Goal: Task Accomplishment & Management: Manage account settings

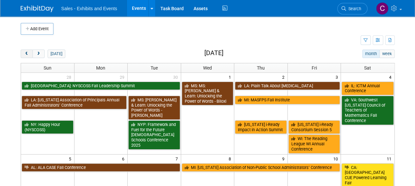
click at [26, 52] on span "prev" at bounding box center [26, 54] width 5 height 4
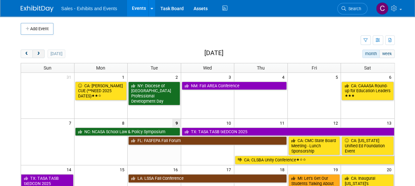
click at [35, 56] on button "next" at bounding box center [39, 54] width 12 height 9
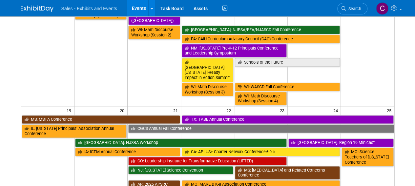
scroll to position [361, 0]
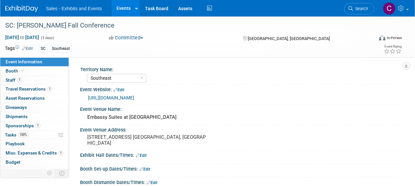
select select "Southeast"
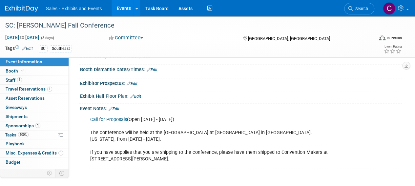
scroll to position [119, 0]
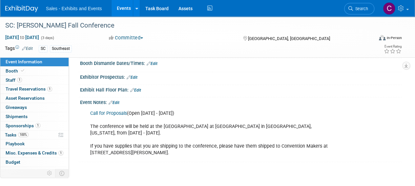
click at [116, 102] on link "Edit" at bounding box center [114, 103] width 11 height 5
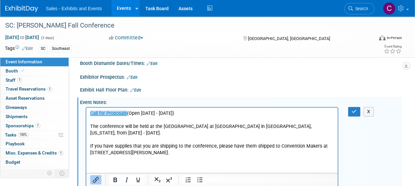
scroll to position [0, 0]
click at [93, 126] on p "﻿Call for Proposals (Open May 12 - July 31, 2025) The conference will be held a…" at bounding box center [212, 133] width 244 height 46
drag, startPoint x: 91, startPoint y: 112, endPoint x: 189, endPoint y: 202, distance: 133.0
click at [91, 112] on link "﻿Call for Proposals" at bounding box center [108, 113] width 37 height 6
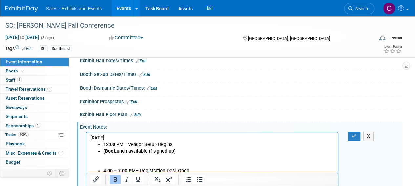
scroll to position [93, 0]
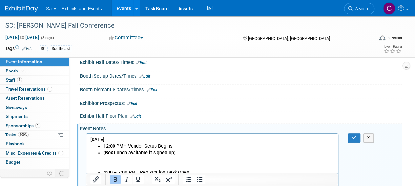
click at [150, 77] on link "Edit" at bounding box center [145, 76] width 11 height 5
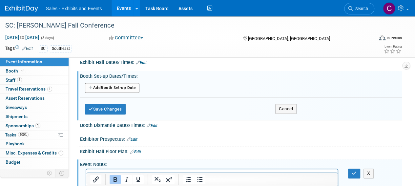
click at [113, 91] on button "Add Another Booth Set-up Date" at bounding box center [112, 88] width 55 height 10
select select "9"
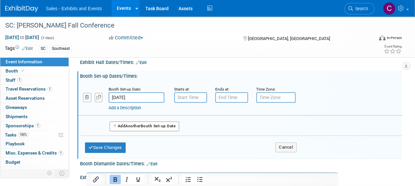
click at [138, 92] on input "Oct 22, 2025" at bounding box center [137, 97] width 56 height 11
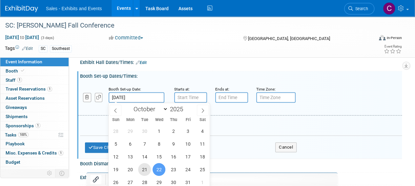
click at [146, 167] on span "21" at bounding box center [144, 169] width 13 height 13
type input "Oct 21, 2025"
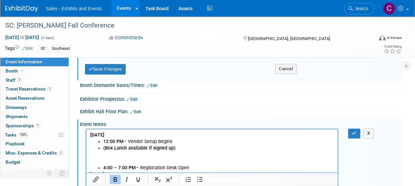
scroll to position [125, 0]
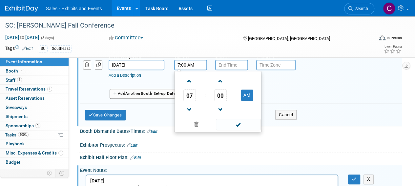
click at [199, 60] on input "7:00 AM" at bounding box center [190, 65] width 33 height 11
click at [189, 83] on span at bounding box center [189, 81] width 11 height 11
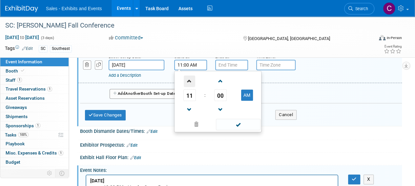
click at [189, 83] on span at bounding box center [189, 81] width 11 height 11
type input "12:00 PM"
click at [237, 120] on span at bounding box center [238, 124] width 44 height 11
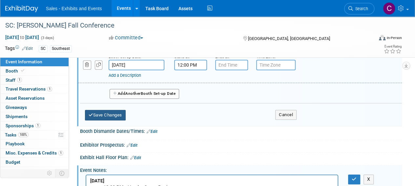
click at [113, 115] on button "Save Changes" at bounding box center [105, 115] width 41 height 11
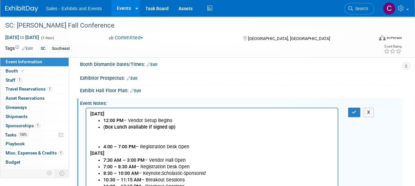
click at [106, 136] on li "(Box Lunch available if signed up)" at bounding box center [218, 134] width 231 height 20
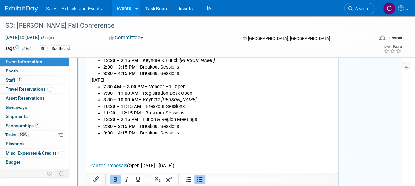
scroll to position [246, 0]
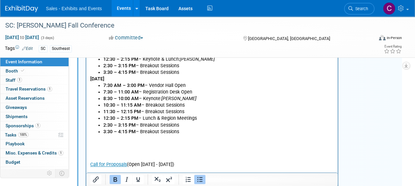
click at [115, 146] on p "Rich Text Area. Press ALT-0 for help." at bounding box center [212, 145] width 244 height 7
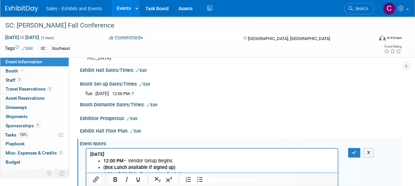
scroll to position [82, 0]
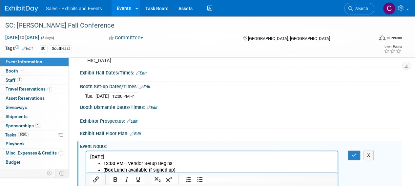
click at [147, 73] on link "Edit" at bounding box center [141, 73] width 11 height 5
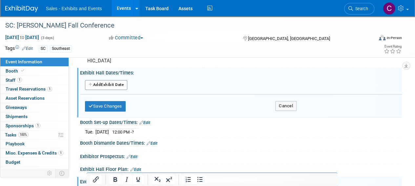
click at [109, 87] on button "Add Another Exhibit Date" at bounding box center [106, 85] width 42 height 10
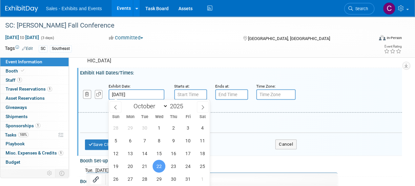
click at [140, 95] on input "Oct 22, 2025" at bounding box center [137, 94] width 56 height 11
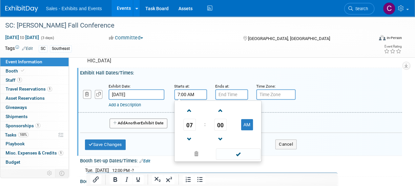
click at [194, 93] on input "7:00 AM" at bounding box center [190, 94] width 33 height 11
click at [218, 124] on span "00" at bounding box center [220, 125] width 12 height 12
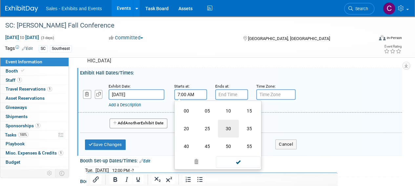
click at [231, 130] on td "30" at bounding box center [228, 129] width 21 height 18
type input "7:30 AM"
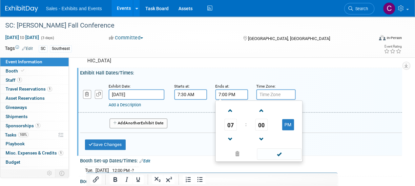
click at [236, 94] on input "7:00 PM" at bounding box center [231, 94] width 33 height 11
click at [230, 136] on span at bounding box center [230, 139] width 11 height 11
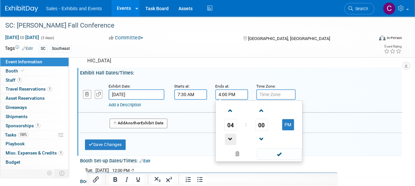
type input "3:00 PM"
click at [276, 155] on span at bounding box center [279, 153] width 44 height 11
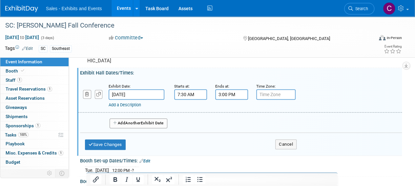
click at [126, 123] on button "Add Another Exhibit Date" at bounding box center [139, 124] width 58 height 10
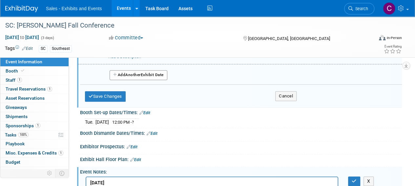
scroll to position [99, 0]
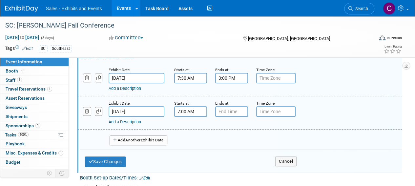
click at [183, 108] on input "7:00 AM" at bounding box center [190, 111] width 33 height 11
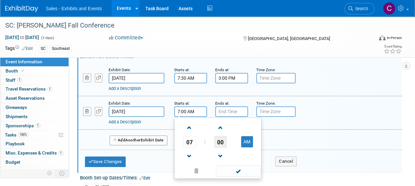
click at [221, 140] on span "00" at bounding box center [220, 142] width 12 height 12
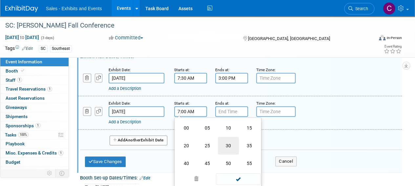
click at [228, 143] on td "30" at bounding box center [228, 146] width 21 height 18
type input "7:30 AM"
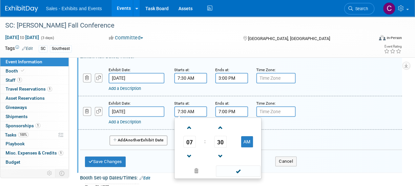
click at [226, 112] on input "7:00 PM" at bounding box center [231, 111] width 33 height 11
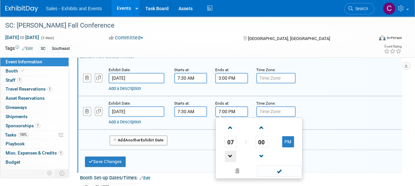
click at [231, 157] on span at bounding box center [230, 156] width 11 height 11
click at [231, 158] on span at bounding box center [230, 156] width 11 height 11
type input "3:00 PM"
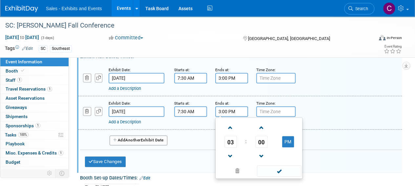
drag, startPoint x: 269, startPoint y: 173, endPoint x: 248, endPoint y: 171, distance: 21.1
click at [269, 173] on span at bounding box center [279, 171] width 44 height 11
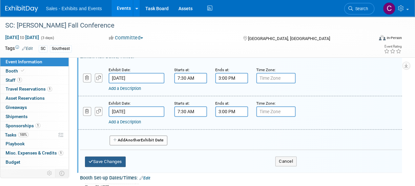
click at [116, 164] on button "Save Changes" at bounding box center [105, 162] width 41 height 11
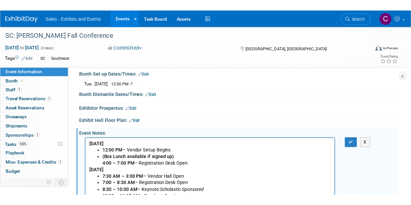
scroll to position [124, 0]
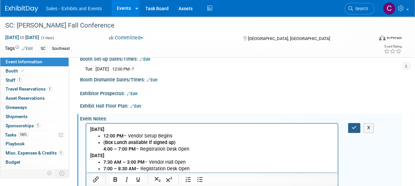
click at [358, 123] on button "button" at bounding box center [354, 128] width 12 height 10
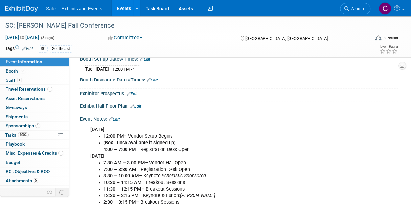
click at [120, 8] on link "Events" at bounding box center [124, 8] width 24 height 16
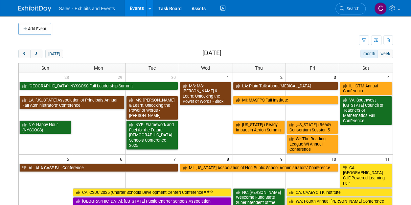
click at [37, 50] on button "next" at bounding box center [36, 54] width 12 height 9
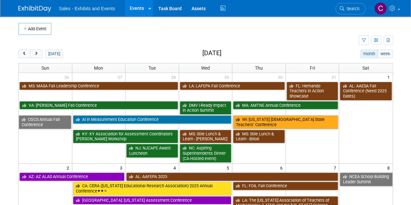
click at [37, 50] on button "next" at bounding box center [36, 54] width 12 height 9
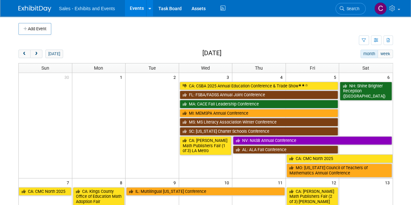
click at [37, 50] on button "next" at bounding box center [36, 54] width 12 height 9
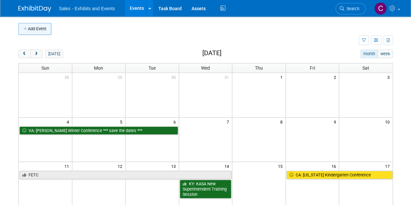
click at [25, 28] on icon "button" at bounding box center [25, 29] width 5 height 4
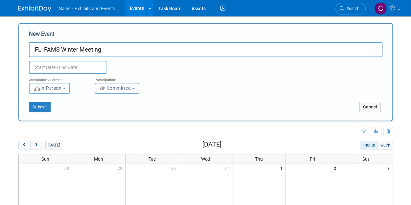
type input "FL: FAMS Winter Meeting"
click at [75, 66] on input "text" at bounding box center [68, 67] width 78 height 13
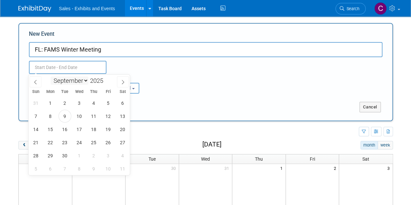
click at [86, 81] on select "January February March April May June July August September October November De…" at bounding box center [70, 81] width 38 height 8
select select "0"
click at [51, 77] on select "January February March April May June July August September October November De…" at bounding box center [70, 81] width 38 height 8
click at [81, 141] on span "22" at bounding box center [79, 142] width 13 height 13
click at [91, 142] on span "23" at bounding box center [93, 142] width 13 height 13
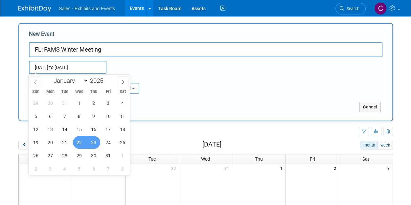
type input "Jan 22, 2025 to Jan 23, 2025"
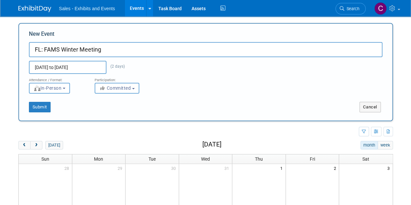
click at [98, 66] on input "Jan 22, 2025 to Jan 23, 2025" at bounding box center [68, 67] width 78 height 13
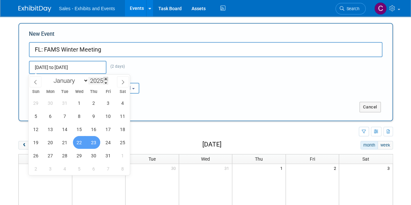
click at [106, 78] on span at bounding box center [105, 79] width 5 height 4
type input "2026"
click at [95, 144] on span "22" at bounding box center [93, 142] width 13 height 13
click at [105, 143] on span "23" at bounding box center [108, 142] width 13 height 13
type input "[DATE] to [DATE]"
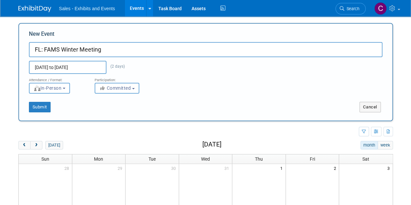
click at [111, 94] on div "Submit Cancel" at bounding box center [205, 103] width 363 height 19
click at [111, 90] on span "Committed" at bounding box center [115, 87] width 32 height 5
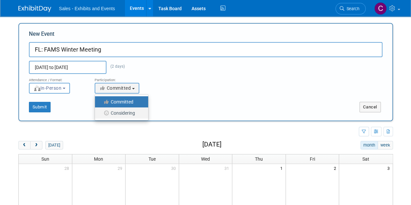
click at [114, 113] on label "Considering" at bounding box center [119, 113] width 43 height 9
click at [101, 113] on input "Considering" at bounding box center [99, 113] width 4 height 4
select select "2"
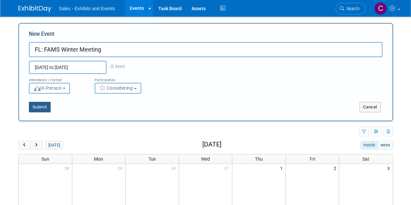
click at [29, 105] on button "Submit" at bounding box center [40, 107] width 22 height 11
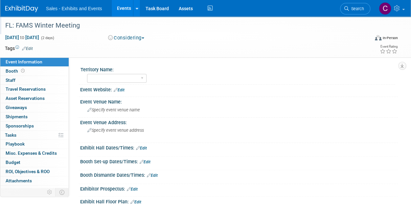
click at [96, 28] on div "FL: FAMS Winter Meeting" at bounding box center [183, 26] width 361 height 12
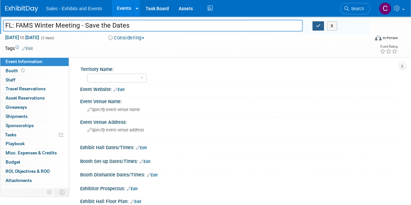
type input "FL: FAMS Winter Meeting - Save the Dates"
click at [318, 23] on button "button" at bounding box center [318, 25] width 12 height 9
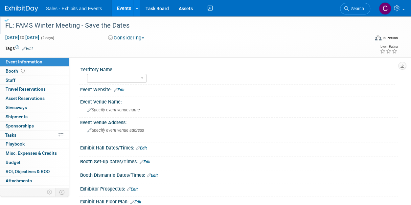
click at [33, 48] on link "Edit" at bounding box center [27, 48] width 11 height 5
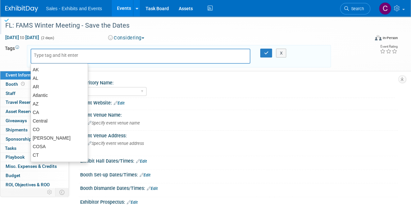
type input "f"
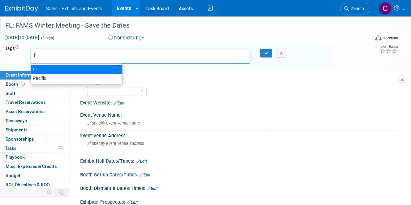
click at [33, 70] on div "FL" at bounding box center [77, 69] width 92 height 9
type input "FL"
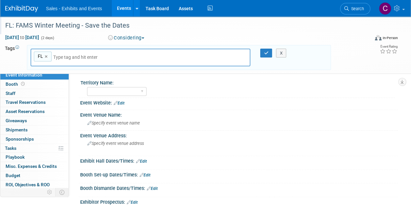
type input "s"
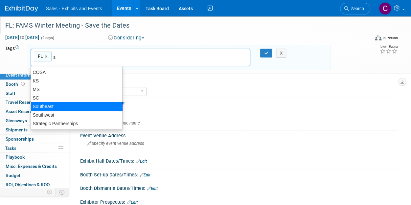
click at [50, 107] on div "Southeast" at bounding box center [77, 106] width 92 height 9
type input "FL, Southeast"
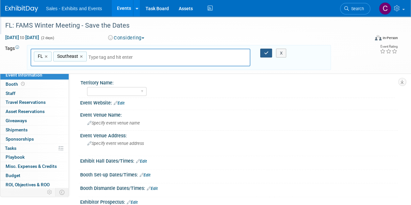
click at [264, 53] on icon "button" at bounding box center [266, 53] width 5 height 4
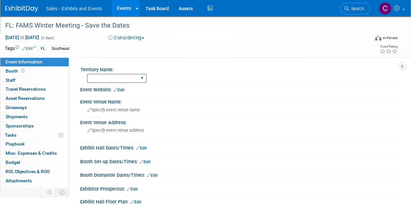
click at [114, 78] on select "Atlantic Southeast Central Southwest Pacific Mountain National Strategic Partne…" at bounding box center [116, 78] width 59 height 9
select select "Southeast"
click at [87, 74] on select "Atlantic Southeast Central Southwest Pacific Mountain National Strategic Partne…" at bounding box center [116, 78] width 59 height 9
click at [112, 107] on span "Specify event venue name" at bounding box center [113, 109] width 53 height 5
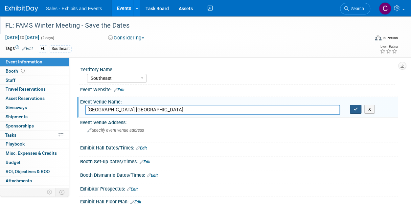
type input "Hyatt Place Orlando Lake Buena Vista"
click at [360, 108] on button "button" at bounding box center [356, 109] width 12 height 9
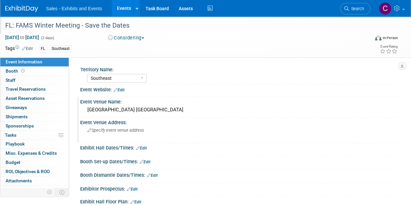
click at [116, 131] on span "Specify event venue address" at bounding box center [115, 130] width 56 height 5
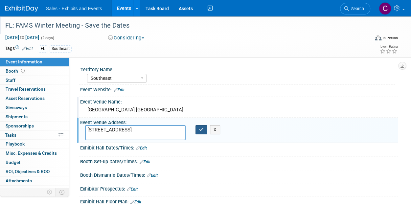
type textarea "8688 Palm Pkwy, Orlando, FL 32836"
click at [200, 131] on icon "button" at bounding box center [201, 129] width 5 height 4
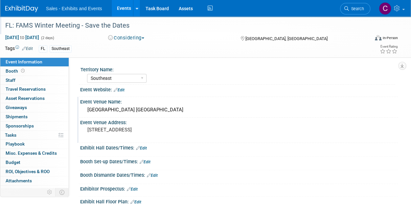
click at [121, 93] on div at bounding box center [239, 94] width 308 height 2
click at [121, 90] on link "Edit" at bounding box center [119, 90] width 11 height 5
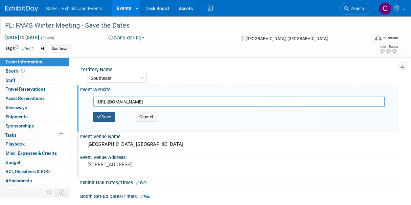
type input "[URL][DOMAIN_NAME]"
click at [106, 119] on button "Save" at bounding box center [104, 117] width 22 height 10
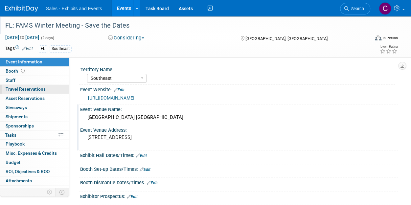
click at [25, 89] on span "Travel Reservations 0" at bounding box center [26, 88] width 40 height 5
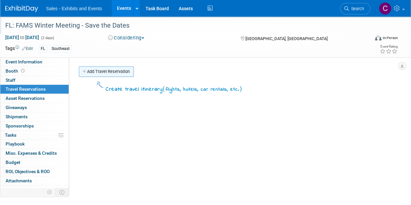
click at [96, 70] on link "Add Travel Reservation" at bounding box center [106, 71] width 55 height 11
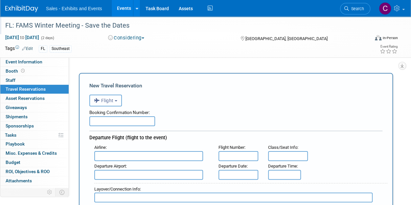
click at [116, 101] on b "button" at bounding box center [116, 100] width 3 height 1
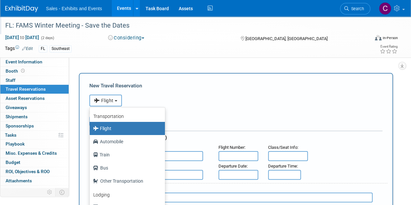
scroll to position [28, 0]
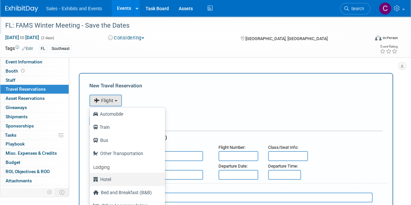
click at [107, 177] on label "Hotel" at bounding box center [125, 179] width 65 height 11
click at [91, 177] on input "Hotel" at bounding box center [88, 178] width 4 height 4
select select "6"
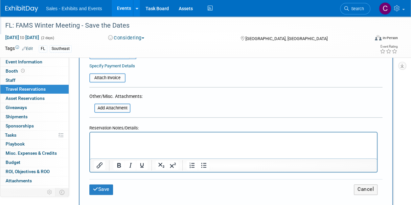
scroll to position [263, 0]
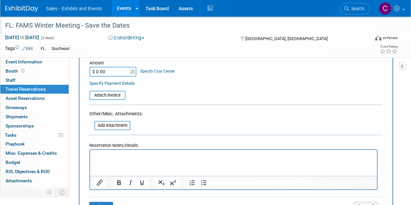
click at [186, 159] on html at bounding box center [233, 155] width 287 height 10
drag, startPoint x: 96, startPoint y: 12, endPoint x: 150, endPoint y: 146, distance: 145.0
click at [150, 146] on div "Reservation Notes/Details:" at bounding box center [233, 145] width 288 height 10
drag, startPoint x: 135, startPoint y: 162, endPoint x: 115, endPoint y: 161, distance: 19.7
click at [115, 159] on html at bounding box center [233, 155] width 287 height 10
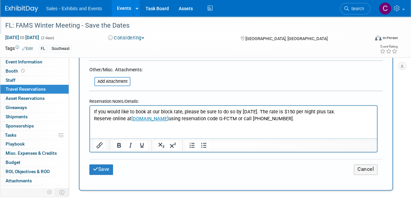
scroll to position [313, 0]
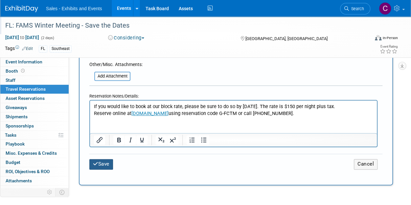
click at [103, 159] on button "Save" at bounding box center [101, 164] width 24 height 10
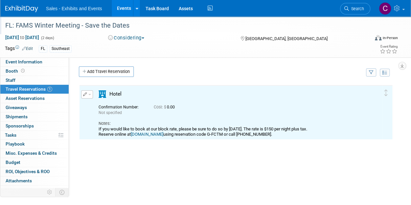
scroll to position [0, 0]
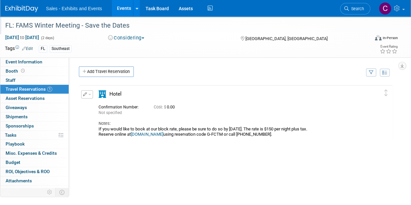
click at [123, 8] on link "Events" at bounding box center [124, 8] width 24 height 16
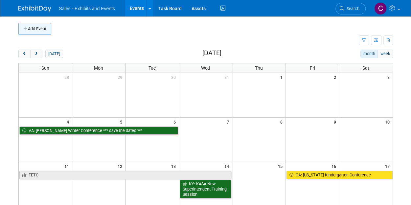
click at [34, 29] on button "Add Event" at bounding box center [34, 29] width 33 height 12
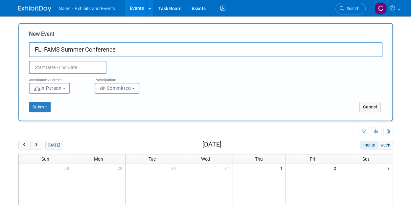
type input "FL: FAMS Summer Conference"
click at [67, 61] on input "text" at bounding box center [68, 67] width 78 height 13
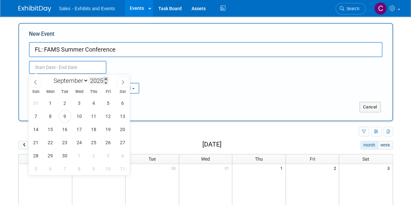
click at [105, 77] on span at bounding box center [105, 79] width 5 height 4
type input "2026"
click at [77, 81] on select "January February March April May June July August September October November De…" at bounding box center [70, 81] width 38 height 8
select select "5"
click at [51, 77] on select "January February March April May June July August September October November De…" at bounding box center [70, 81] width 38 height 8
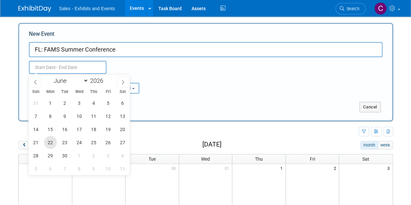
click at [52, 143] on span "22" at bounding box center [50, 142] width 13 height 13
click at [61, 142] on span "23" at bounding box center [64, 142] width 13 height 13
type input "[DATE] to [DATE]"
click at [181, 85] on div "Attendance / Format: <img src="[URL][DOMAIN_NAME]" style="width: 19px; margin-t…" at bounding box center [205, 84] width 363 height 20
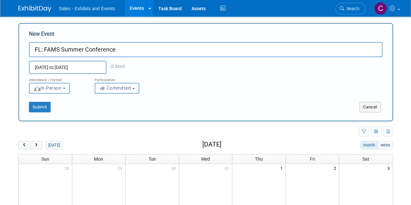
click at [126, 90] on span "Committed" at bounding box center [115, 87] width 32 height 5
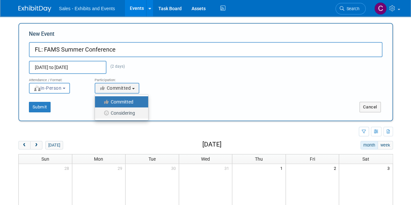
click at [117, 114] on label "Considering" at bounding box center [119, 113] width 43 height 9
click at [101, 114] on input "Considering" at bounding box center [99, 113] width 4 height 4
select select "2"
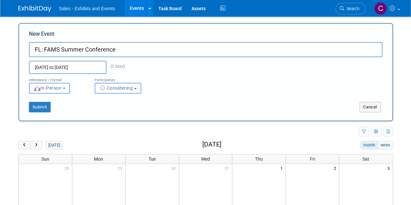
click at [133, 49] on input "FL: FAMS Summer Conference" at bounding box center [205, 49] width 353 height 15
type input "FL: FAMS Summer Conference - Save the Dates"
click at [45, 108] on button "Submit" at bounding box center [40, 107] width 22 height 11
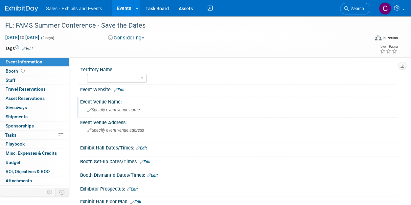
click at [102, 109] on span "Specify event venue name" at bounding box center [113, 109] width 53 height 5
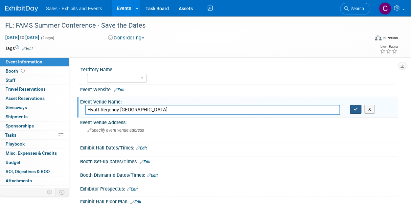
type input "Hyatt Regency [GEOGRAPHIC_DATA]"
click at [356, 108] on icon "button" at bounding box center [355, 109] width 5 height 4
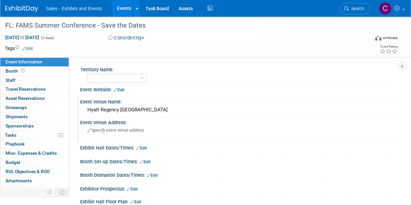
click at [118, 130] on span "Specify event venue address" at bounding box center [115, 130] width 56 height 5
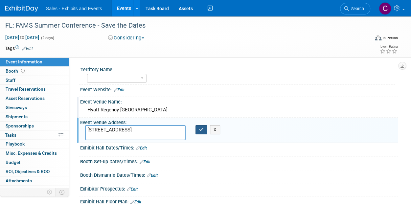
type textarea "[STREET_ADDRESS]"
click at [199, 129] on icon "button" at bounding box center [201, 129] width 5 height 4
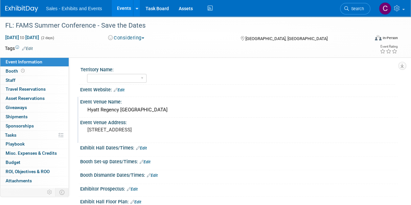
click at [124, 92] on link "Edit" at bounding box center [119, 90] width 11 height 5
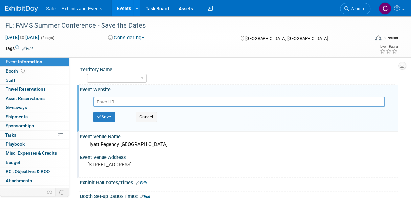
drag, startPoint x: 114, startPoint y: 96, endPoint x: 103, endPoint y: 107, distance: 15.6
click at [103, 107] on div "Save Cancel" at bounding box center [240, 117] width 294 height 20
paste input "[URL][DOMAIN_NAME]"
type input "[URL][DOMAIN_NAME]"
click at [107, 117] on button "Save" at bounding box center [104, 117] width 22 height 10
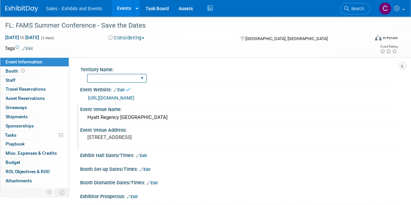
click at [112, 80] on select "Atlantic Southeast Central Southwest Pacific Mountain National Strategic Partne…" at bounding box center [116, 78] width 59 height 9
select select "Southeast"
click at [87, 74] on select "Atlantic Southeast Central Southwest Pacific Mountain National Strategic Partne…" at bounding box center [116, 78] width 59 height 9
click at [32, 48] on link "Edit" at bounding box center [27, 48] width 11 height 5
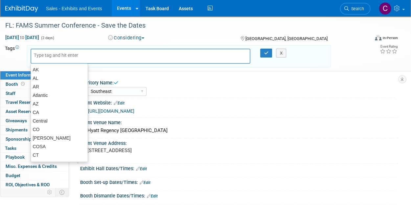
type input "f"
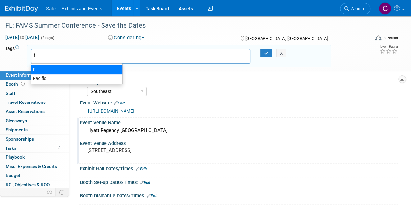
click at [34, 70] on div "FL" at bounding box center [77, 69] width 92 height 9
type input "FL"
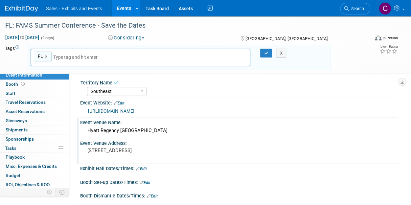
type input "s"
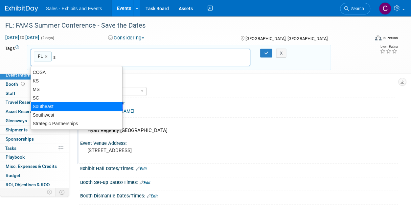
click at [55, 104] on div "Southeast" at bounding box center [77, 106] width 92 height 9
type input "FL, Southeast"
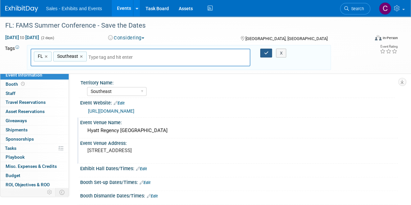
click at [267, 54] on icon "button" at bounding box center [266, 53] width 5 height 4
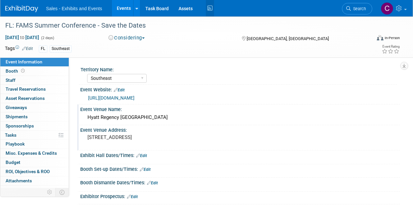
click at [209, 6] on icon at bounding box center [210, 8] width 8 height 10
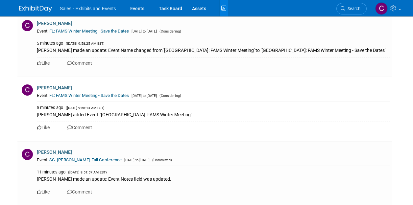
scroll to position [630, 0]
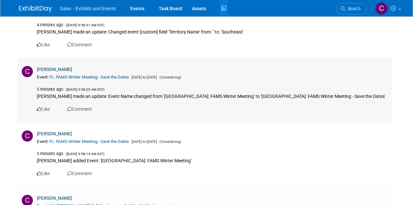
click at [105, 75] on link "FL: FAMS Winter Meeting - Save the Dates" at bounding box center [88, 77] width 79 height 5
click at [143, 8] on link "Events" at bounding box center [137, 8] width 24 height 16
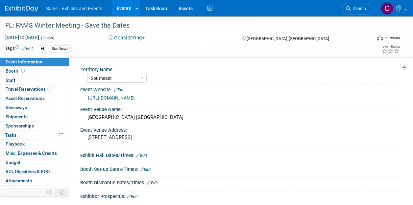
select select "Southeast"
click at [63, 25] on div "FL: FAMS Winter Meeting - Save the Dates" at bounding box center [184, 26] width 363 height 12
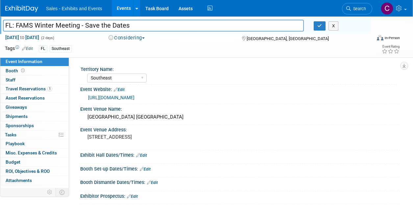
click at [63, 25] on input "FL: FAMS Winter Meeting - Save the Dates" at bounding box center [153, 25] width 301 height 11
type input "FL: FAMS Winter Conference - Save the Dates"
click at [320, 27] on icon "button" at bounding box center [319, 26] width 5 height 4
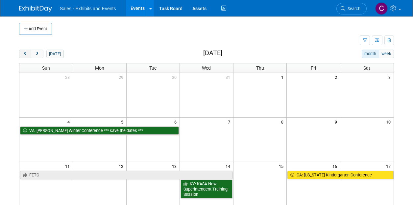
click at [25, 51] on button "prev" at bounding box center [25, 54] width 12 height 9
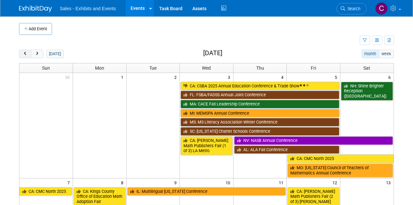
click at [25, 51] on button "prev" at bounding box center [25, 54] width 12 height 9
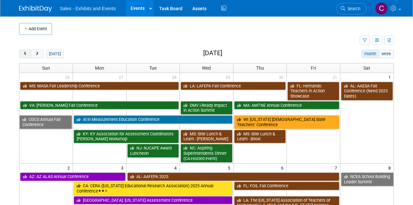
click at [25, 51] on button "prev" at bounding box center [25, 54] width 12 height 9
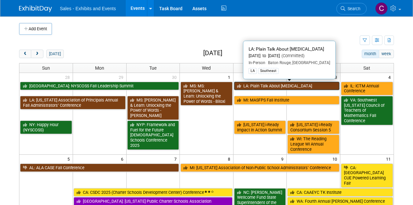
click at [249, 83] on link "LA: Plain Talk About [MEDICAL_DATA]" at bounding box center [286, 86] width 105 height 9
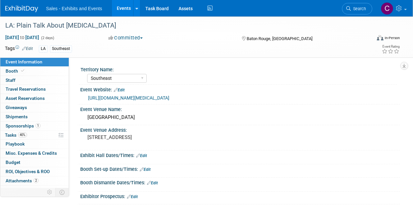
select select "Southeast"
click at [19, 131] on link "40% Tasks 40%" at bounding box center [34, 135] width 68 height 9
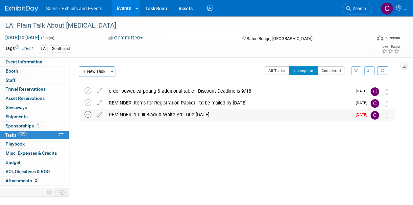
click at [87, 113] on icon at bounding box center [87, 114] width 7 height 7
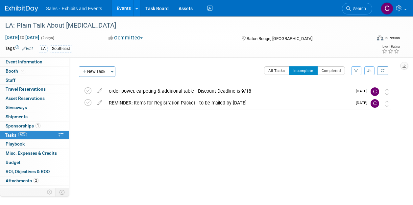
click at [123, 4] on link "Events" at bounding box center [124, 8] width 24 height 16
